Goal: Information Seeking & Learning: Understand process/instructions

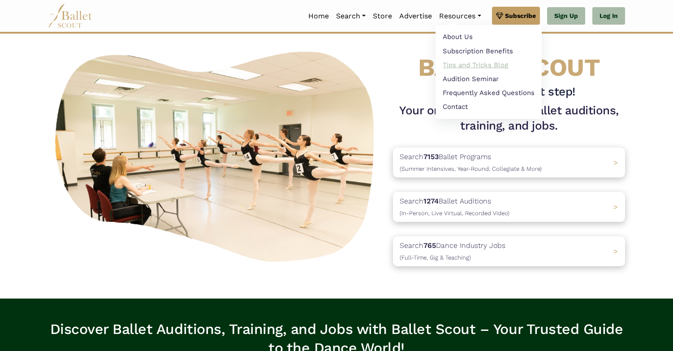
scroll to position [25, 0]
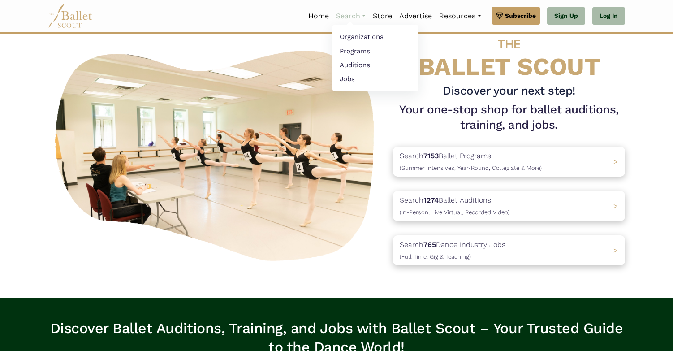
click at [353, 15] on link "Search" at bounding box center [351, 16] width 37 height 19
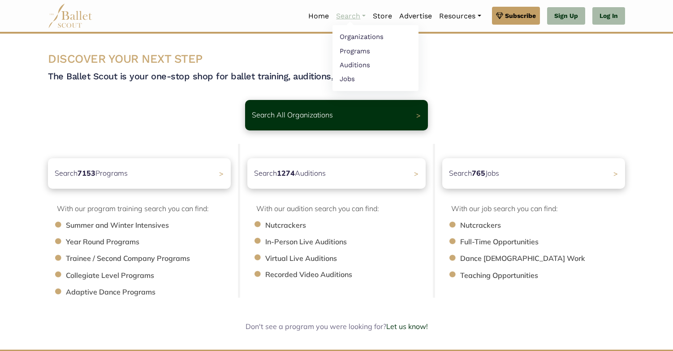
click at [350, 14] on link "Search" at bounding box center [351, 16] width 37 height 19
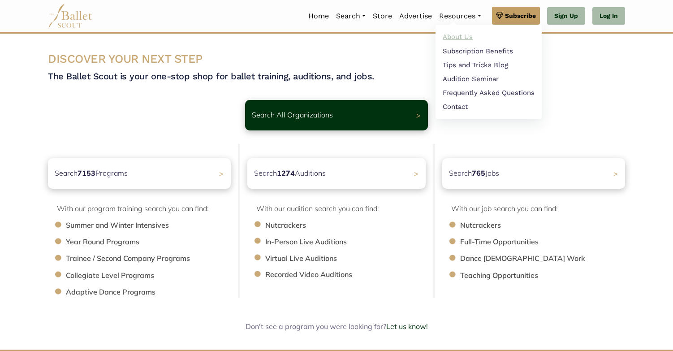
click at [465, 38] on link "About Us" at bounding box center [489, 37] width 106 height 14
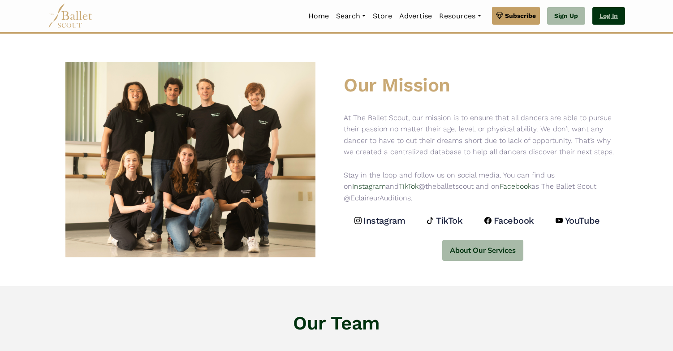
click at [612, 13] on link "Log In" at bounding box center [609, 16] width 33 height 18
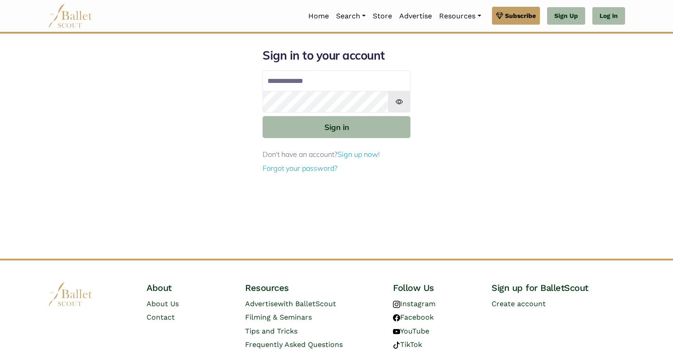
type input "**********"
click at [337, 126] on button "Sign in" at bounding box center [337, 127] width 148 height 22
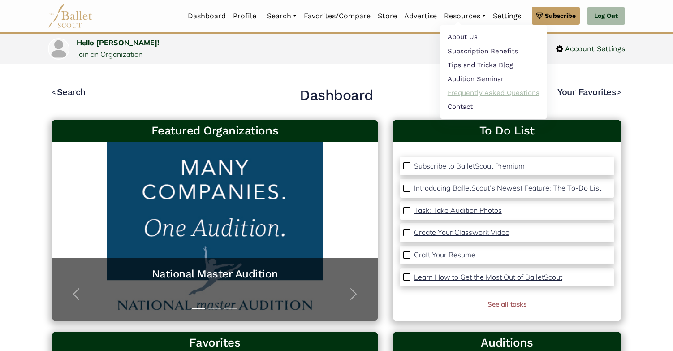
click at [468, 95] on link "Frequently Asked Questions" at bounding box center [494, 93] width 106 height 14
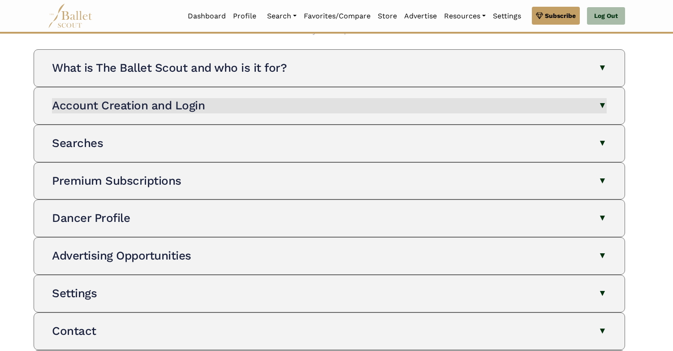
scroll to position [73, 0]
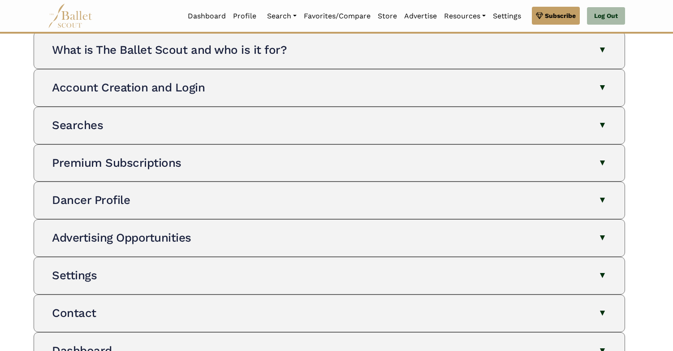
click at [279, 134] on div "Searches The Ballet Scout has 4 searches: Organizations , Programs , Auditions …" at bounding box center [329, 125] width 577 height 37
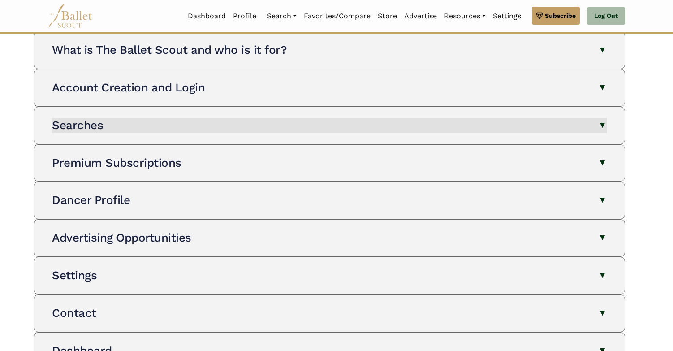
click at [275, 129] on button "Searches" at bounding box center [329, 125] width 555 height 15
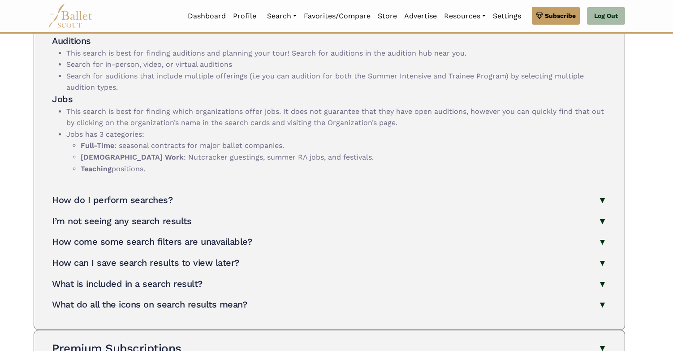
scroll to position [410, 0]
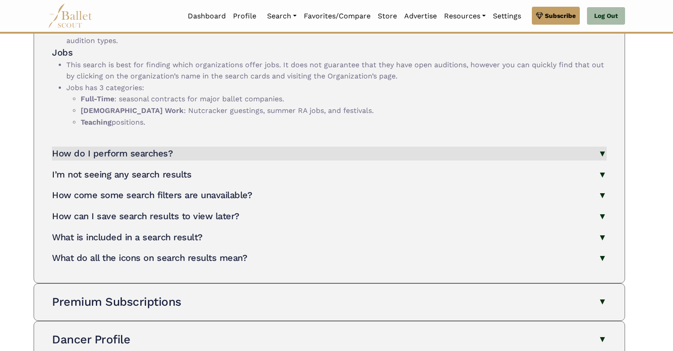
click at [161, 148] on h4 "How do I perform searches?" at bounding box center [112, 153] width 121 height 11
